Goal: Complete application form

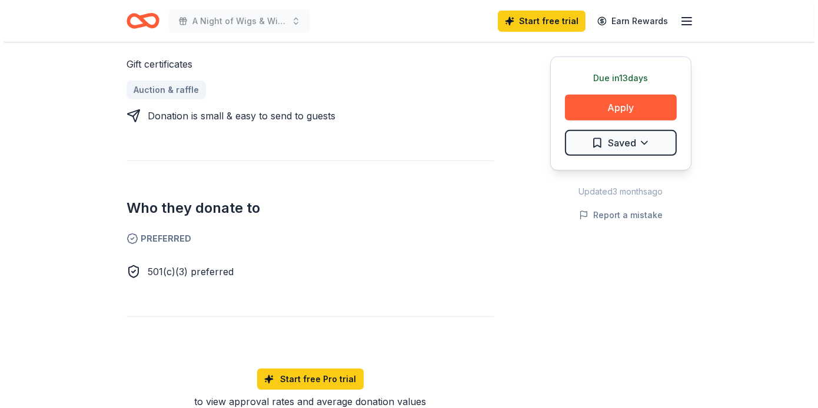
scroll to position [282, 0]
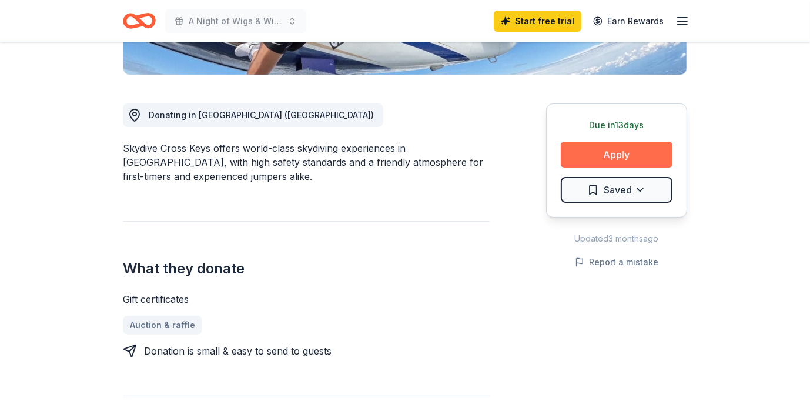
click at [623, 154] on button "Apply" at bounding box center [617, 155] width 112 height 26
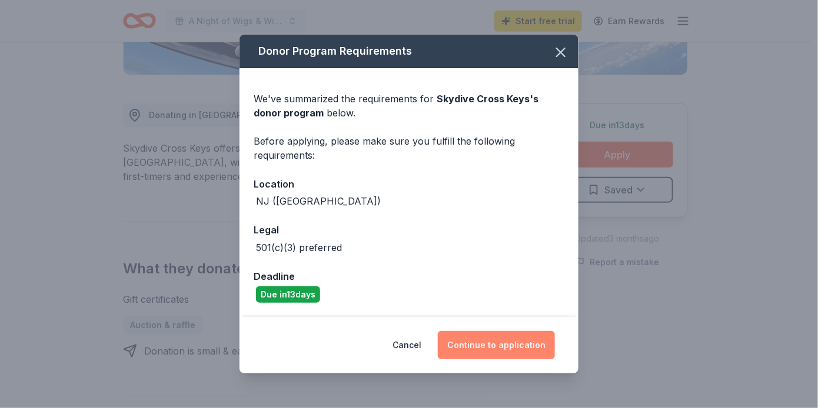
click at [512, 347] on button "Continue to application" at bounding box center [496, 345] width 117 height 28
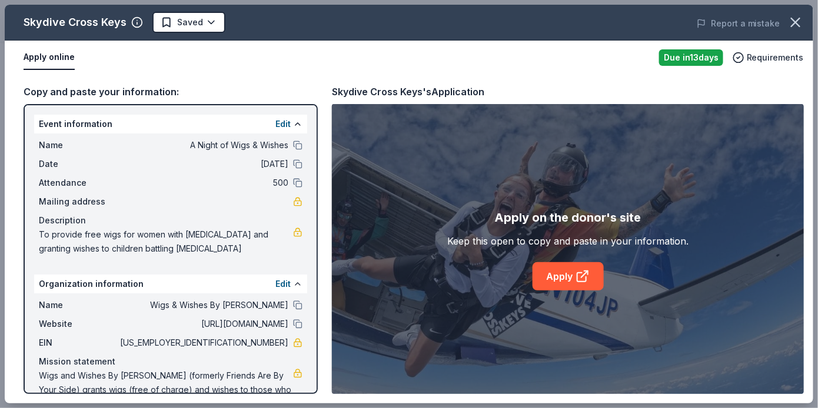
scroll to position [31, 0]
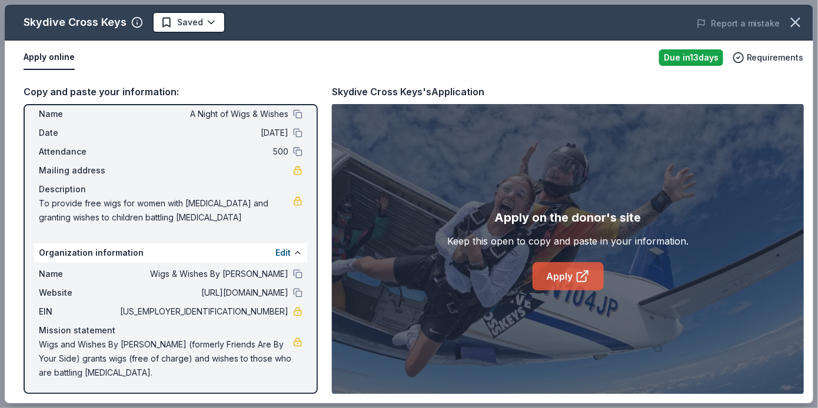
click at [562, 273] on link "Apply" at bounding box center [567, 276] width 71 height 28
click at [561, 276] on link "Apply" at bounding box center [567, 276] width 71 height 28
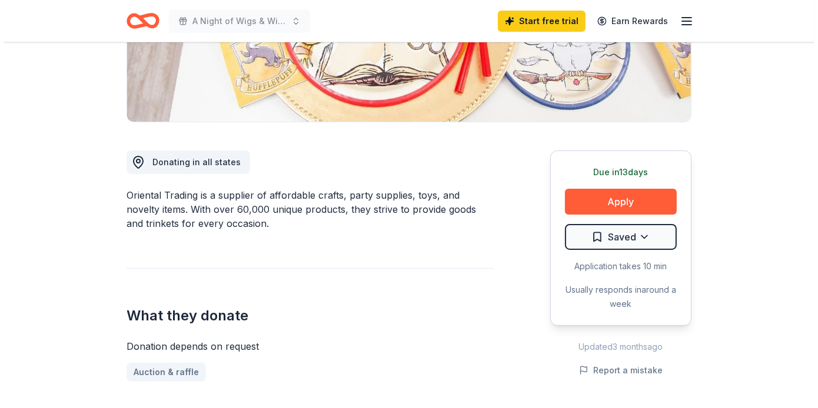
scroll to position [282, 0]
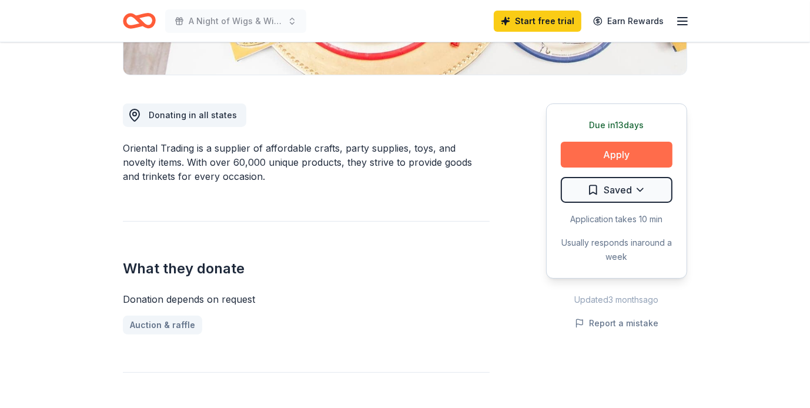
click at [606, 152] on button "Apply" at bounding box center [617, 155] width 112 height 26
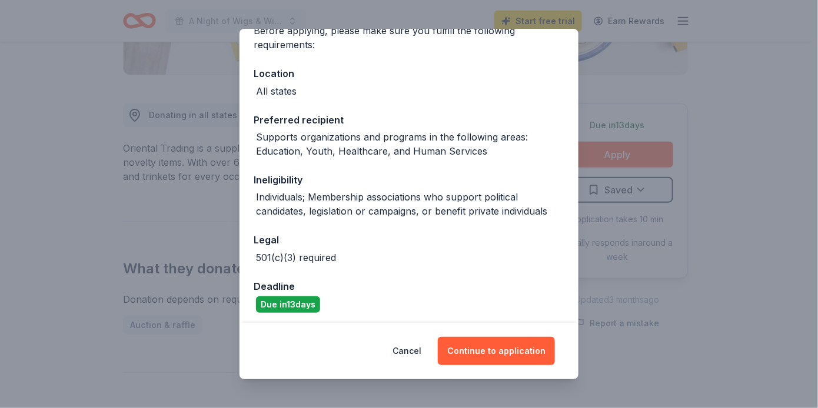
scroll to position [108, 0]
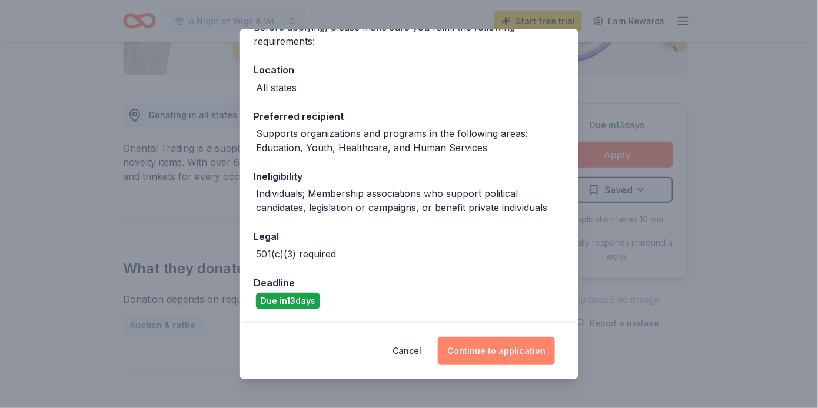
click at [498, 355] on button "Continue to application" at bounding box center [496, 351] width 117 height 28
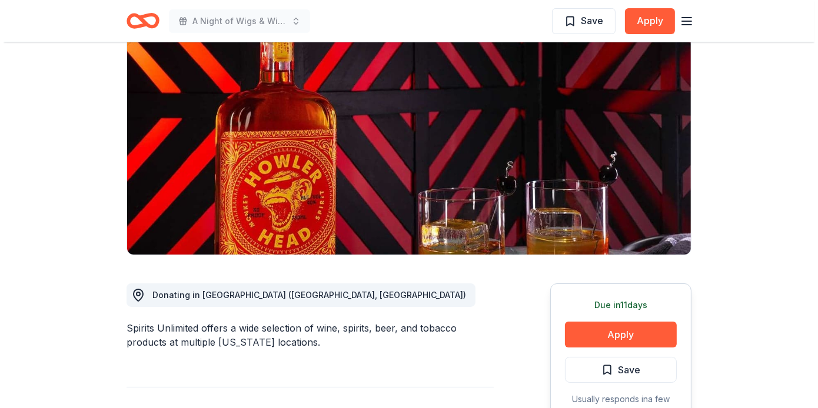
scroll to position [141, 0]
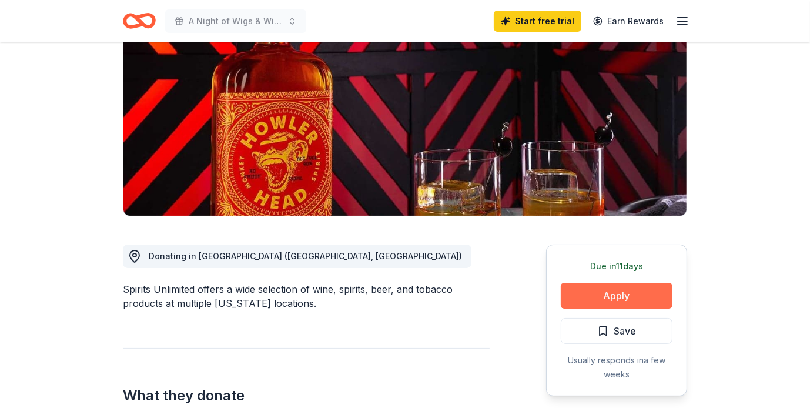
click at [616, 289] on button "Apply" at bounding box center [617, 296] width 112 height 26
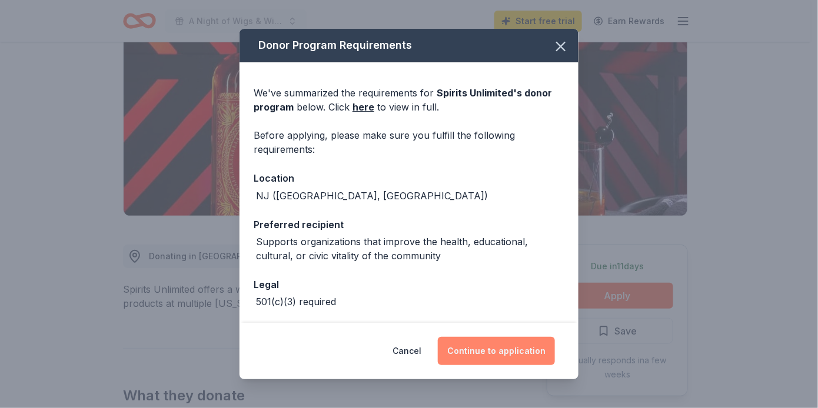
click at [498, 349] on button "Continue to application" at bounding box center [496, 351] width 117 height 28
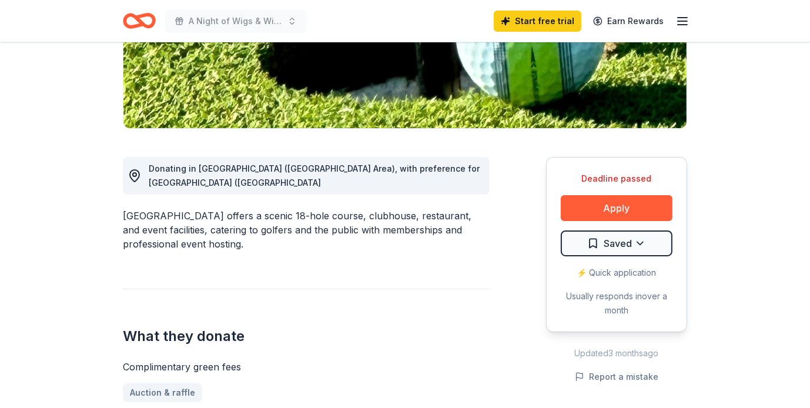
scroll to position [235, 0]
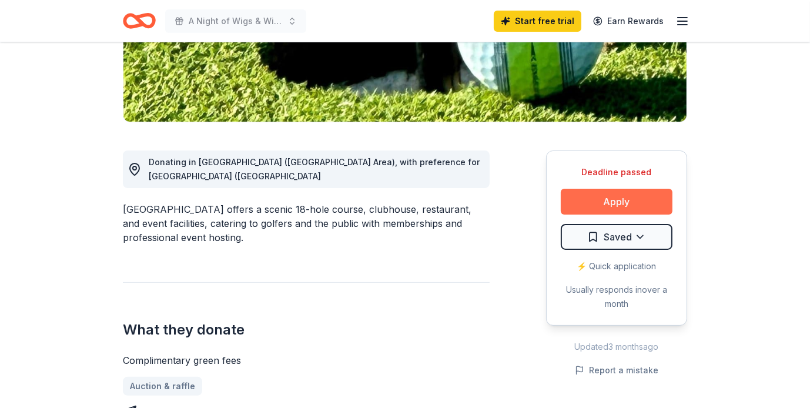
click at [623, 199] on button "Apply" at bounding box center [617, 202] width 112 height 26
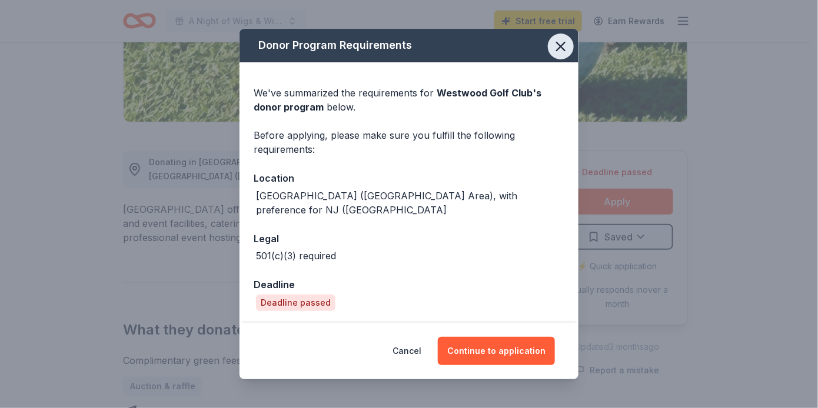
click at [552, 46] on icon "button" at bounding box center [560, 46] width 16 height 16
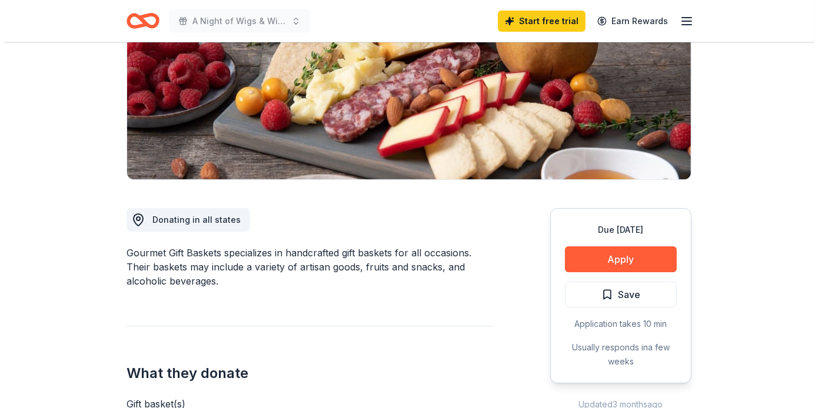
scroll to position [188, 0]
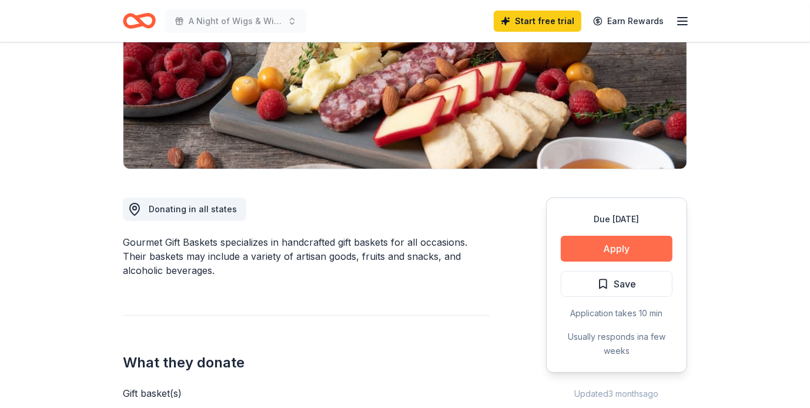
click at [624, 251] on button "Apply" at bounding box center [617, 249] width 112 height 26
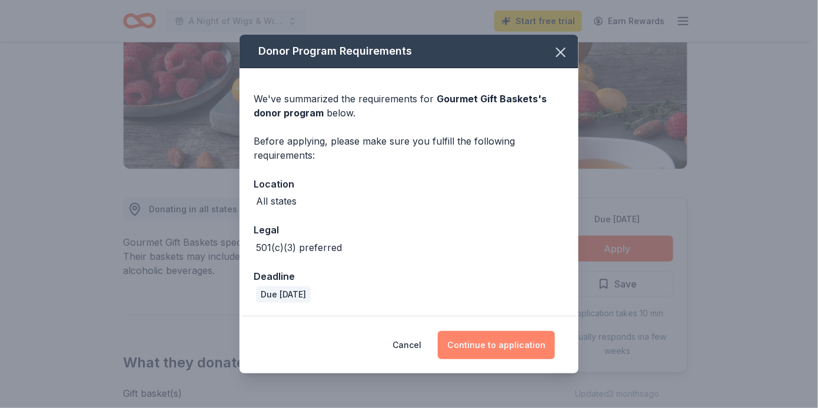
click at [502, 344] on button "Continue to application" at bounding box center [496, 345] width 117 height 28
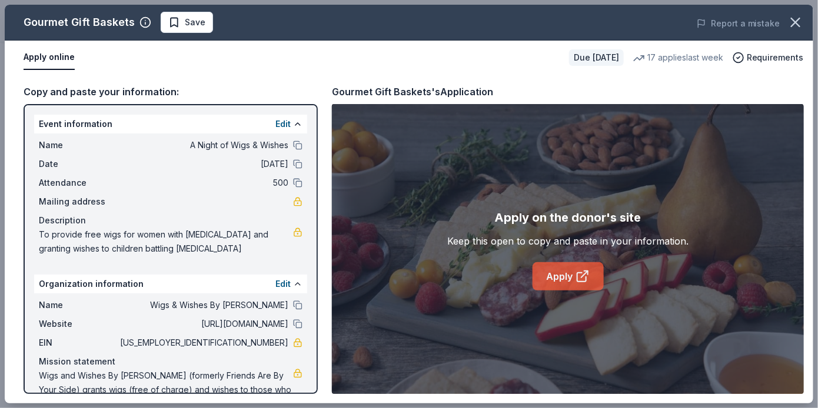
click at [559, 278] on link "Apply" at bounding box center [567, 276] width 71 height 28
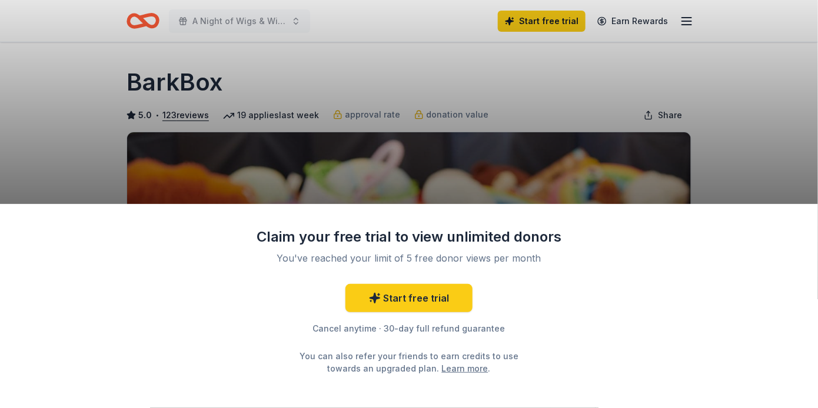
click at [441, 112] on div "Claim your free trial to view unlimited donors You've reached your limit of 5 f…" at bounding box center [409, 204] width 818 height 408
click at [566, 286] on div "Claim your free trial to view unlimited donors You've reached your limit of 5 f…" at bounding box center [409, 306] width 818 height 204
click at [690, 18] on div "Claim your free trial to view unlimited donors You've reached your limit of 5 f…" at bounding box center [409, 204] width 818 height 408
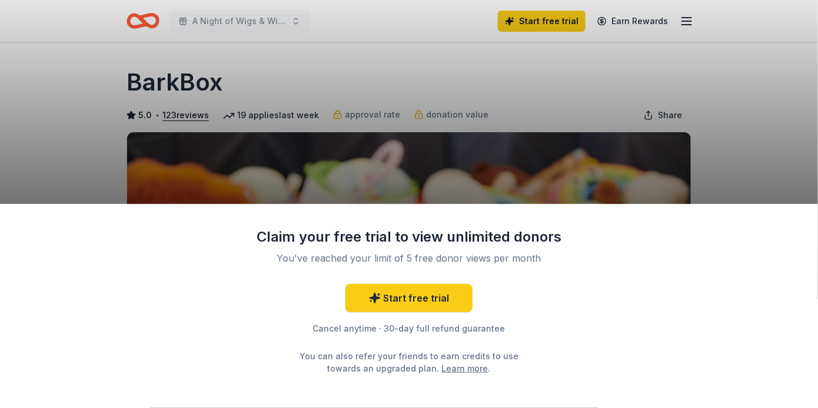
click at [353, 116] on div "Claim your free trial to view unlimited donors You've reached your limit of 5 f…" at bounding box center [409, 204] width 818 height 408
click at [466, 117] on div "Claim your free trial to view unlimited donors You've reached your limit of 5 f…" at bounding box center [409, 204] width 818 height 408
click at [161, 278] on div "Claim your free trial to view unlimited donors You've reached your limit of 5 f…" at bounding box center [409, 306] width 818 height 204
click at [164, 278] on div "Claim your free trial to view unlimited donors You've reached your limit of 5 f…" at bounding box center [409, 306] width 818 height 204
click at [167, 278] on div "Claim your free trial to view unlimited donors You've reached your limit of 5 f…" at bounding box center [409, 306] width 818 height 204
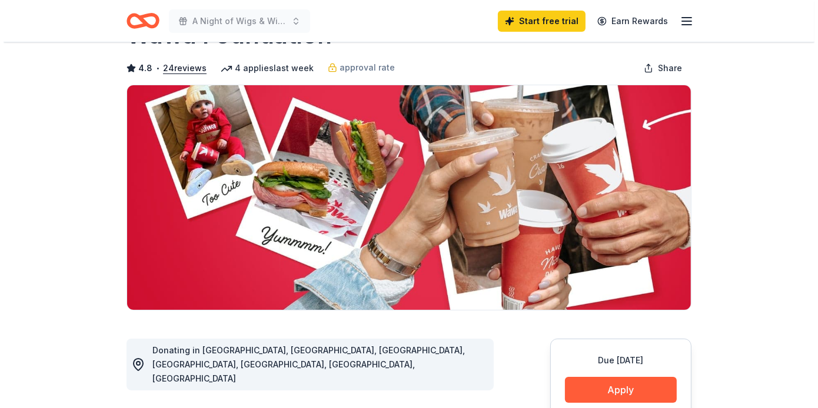
scroll to position [47, 0]
